Goal: Transaction & Acquisition: Purchase product/service

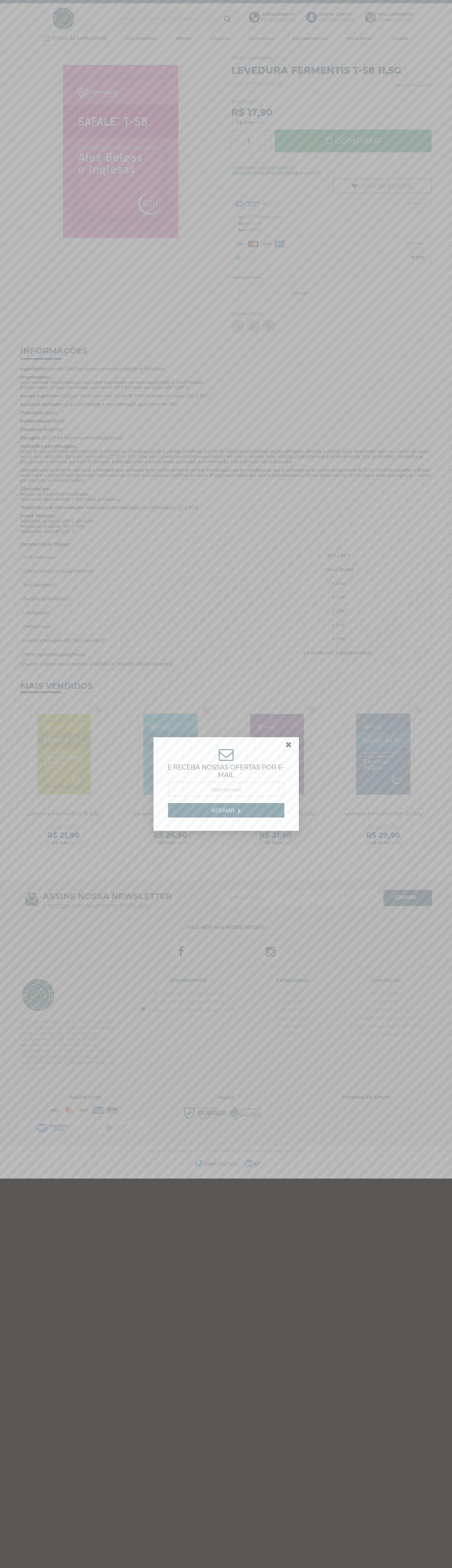
click at [289, 746] on link at bounding box center [291, 746] width 12 height 12
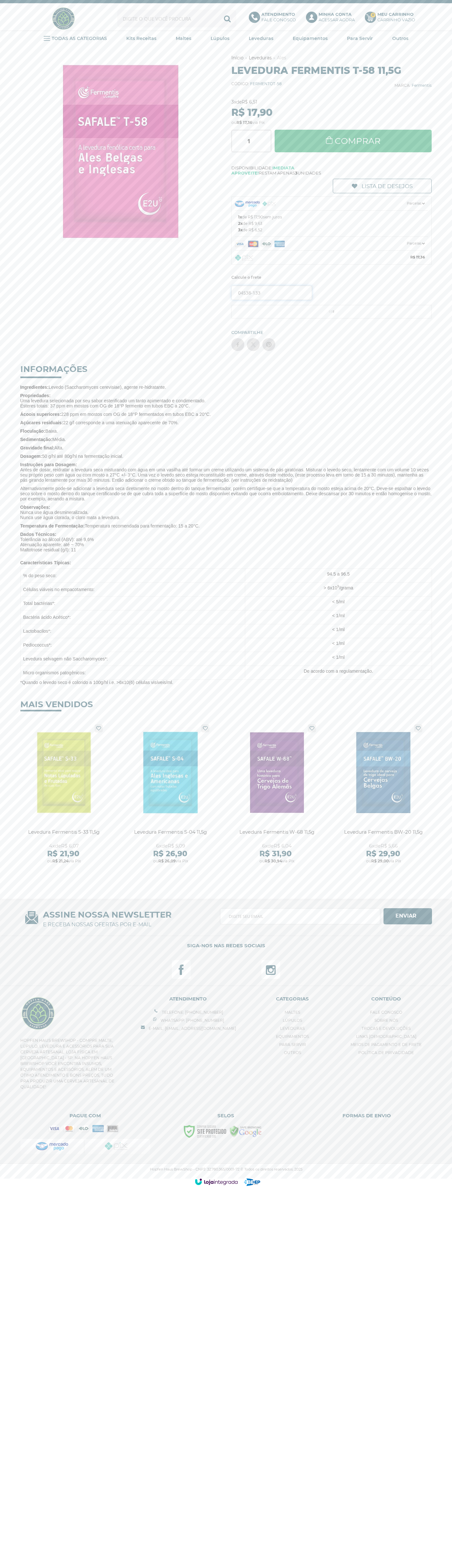
click at [272, 293] on input "04538-133" at bounding box center [272, 293] width 81 height 15
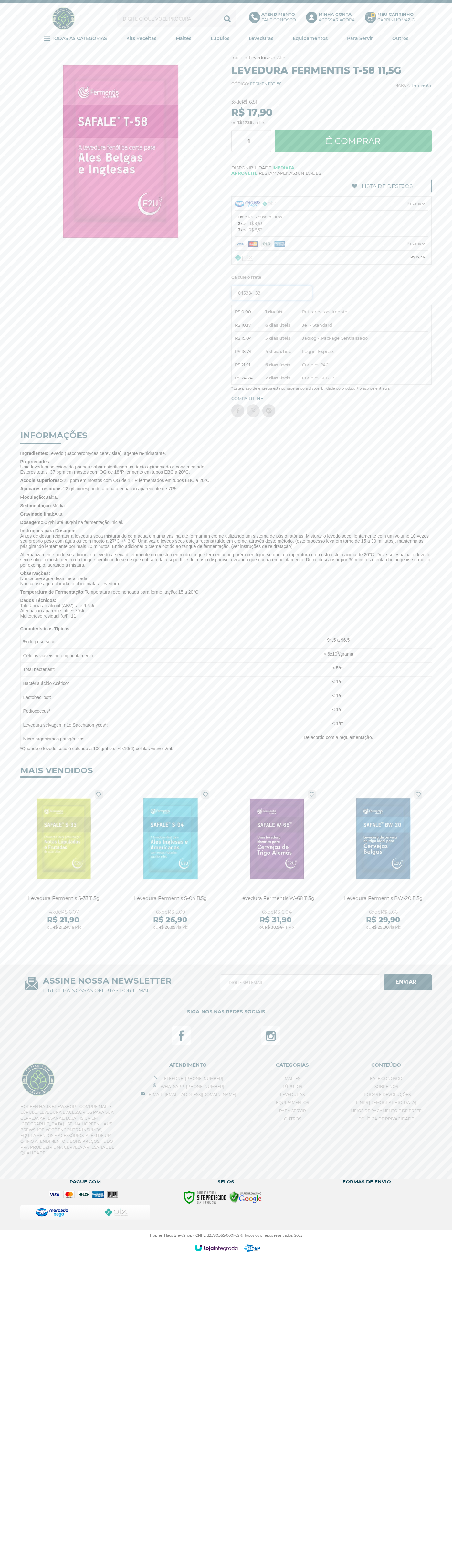
type input "04538-133"
click at [287, 285] on button "OK" at bounding box center [299, 293] width 25 height 15
click at [353, 141] on link "Comprar" at bounding box center [353, 141] width 157 height 23
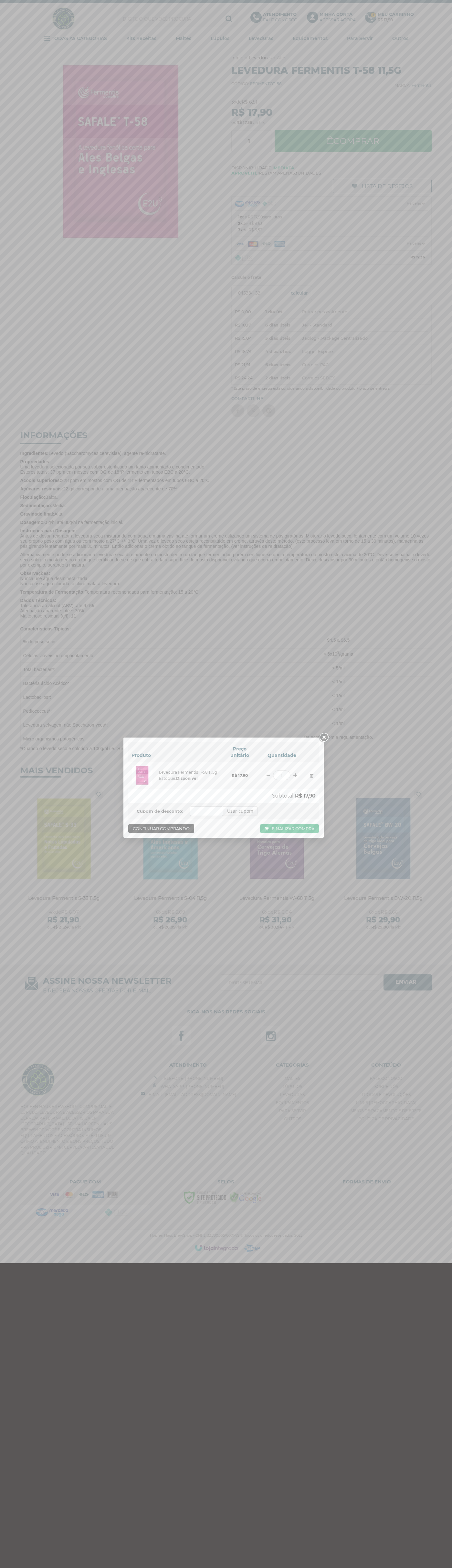
click at [323, 738] on link at bounding box center [323, 737] width 12 height 12
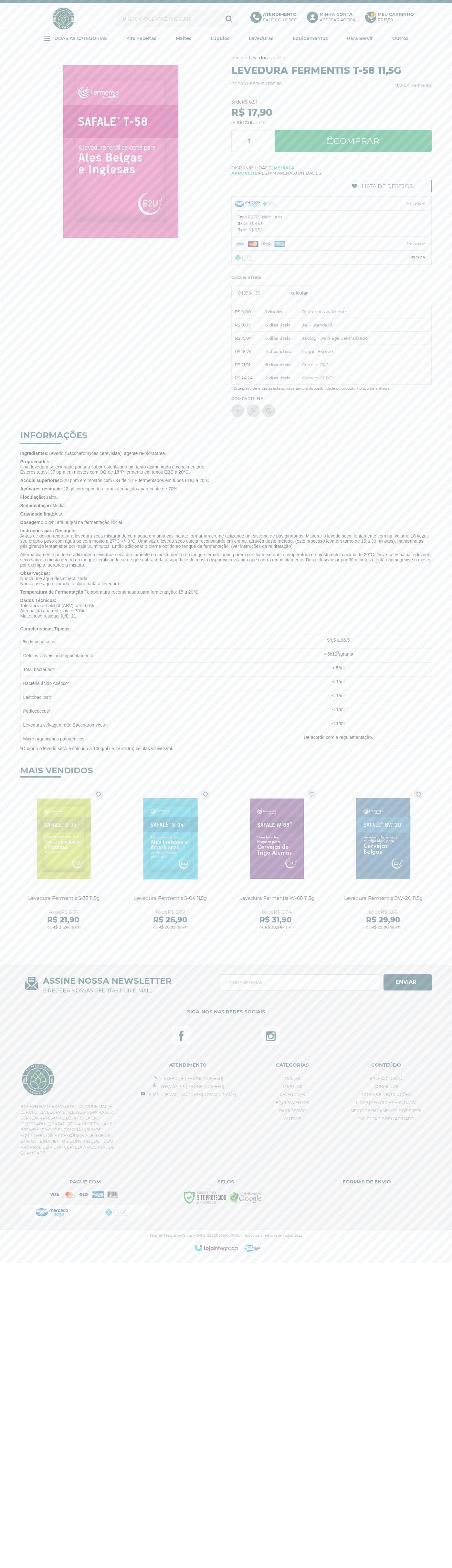
click at [395, 14] on b "Meu Carrinho" at bounding box center [395, 14] width 36 height 5
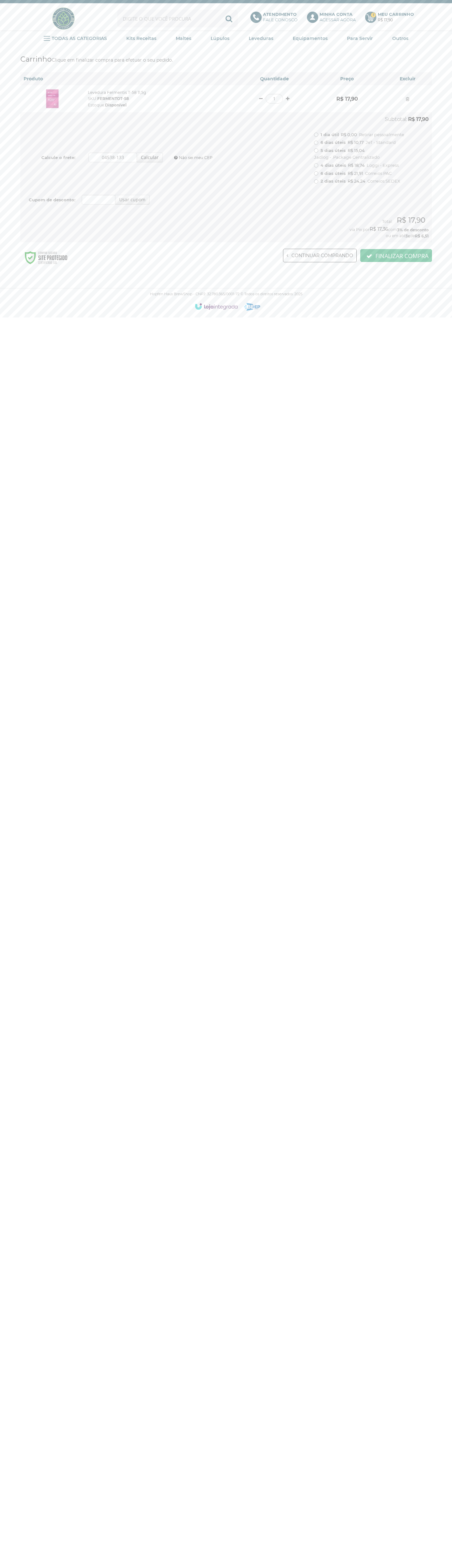
click at [316, 142] on input "6 dias úteis R$ 10,17 JeT - Standard" at bounding box center [316, 142] width 4 height 4
radio input "true"
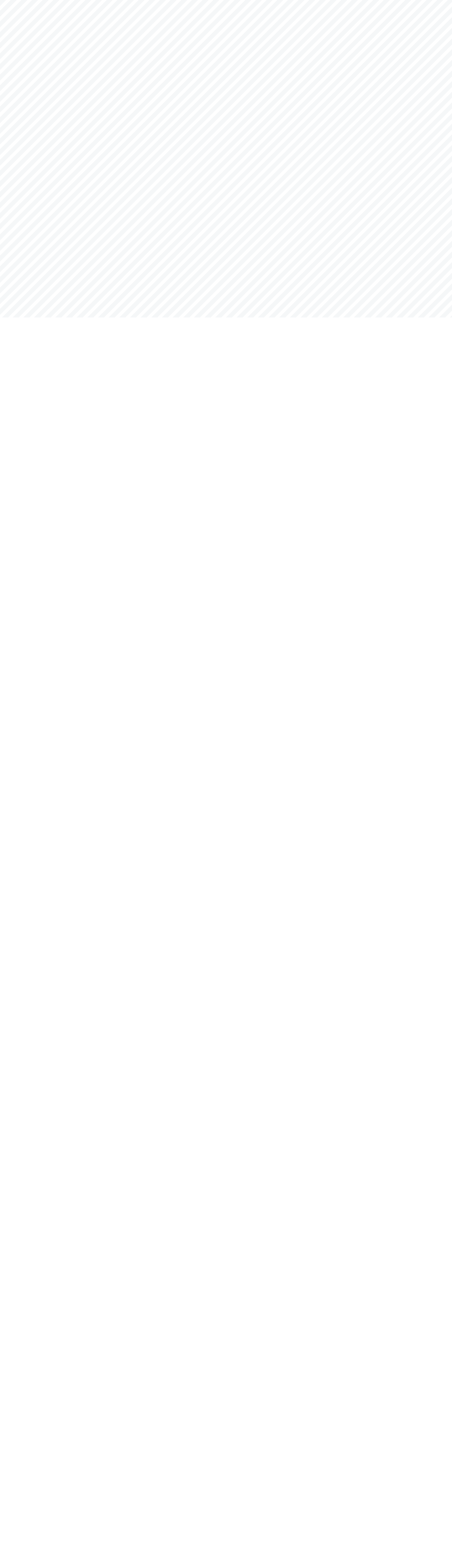
click at [17, 0] on html "Hopfen Haus BrewShop Fale Conosco Tel: (18) 99755-8853 1 Produto no carrinho Ca…" at bounding box center [226, 0] width 452 height 0
click at [427, 0] on html "Hopfen Haus BrewShop Fale Conosco Tel: (18) 99755-8853 1 Produto no carrinho Ca…" at bounding box center [226, 0] width 452 height 0
click at [322, 0] on html "Hopfen Haus BrewShop Fale Conosco Tel: (18) 99755-8853 1 Produto no carrinho Ca…" at bounding box center [226, 0] width 452 height 0
click at [16, 0] on html "Hopfen Haus BrewShop Fale Conosco Tel: (18) 99755-8853 1 Produto no carrinho Ca…" at bounding box center [226, 0] width 452 height 0
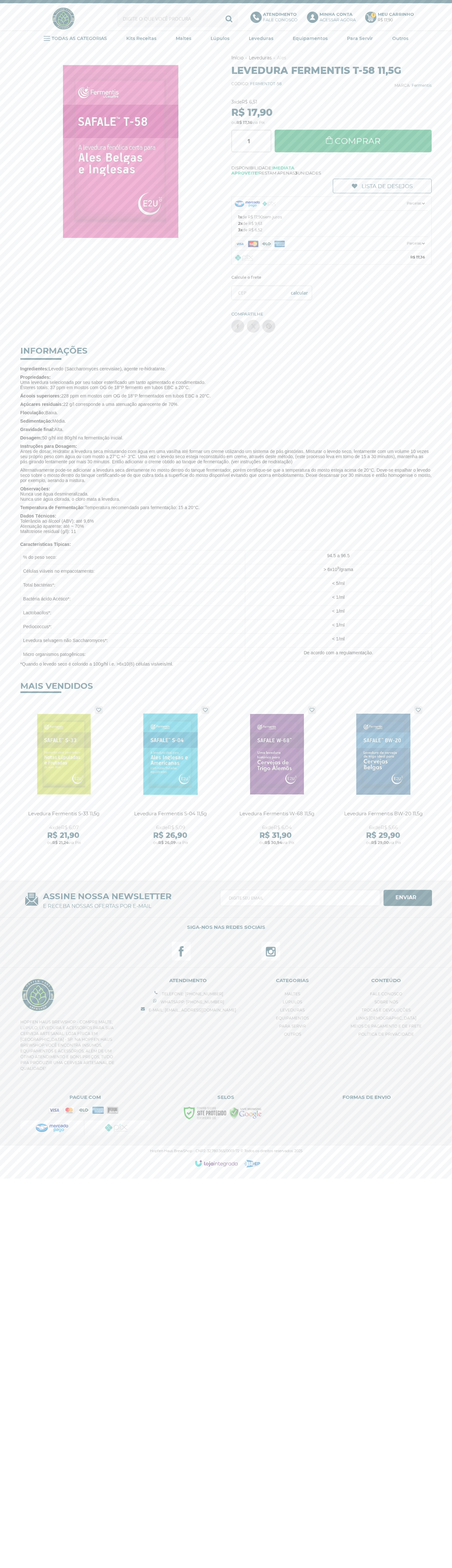
click at [395, 14] on b "Meu Carrinho" at bounding box center [395, 14] width 36 height 5
